Goal: Information Seeking & Learning: Learn about a topic

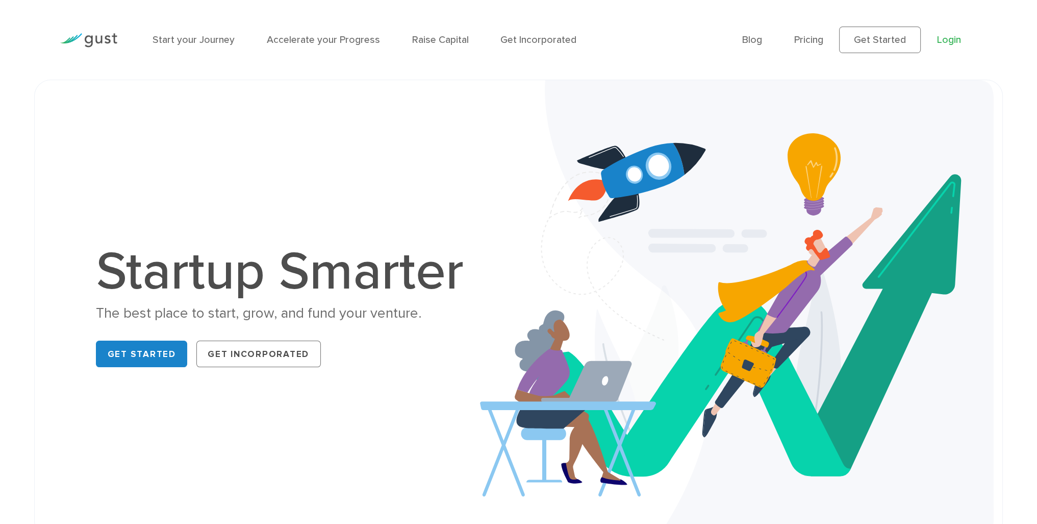
click at [944, 37] on link "Login" at bounding box center [949, 40] width 24 height 12
click at [820, 36] on link "Pricing" at bounding box center [809, 40] width 29 height 12
